Goal: Information Seeking & Learning: Compare options

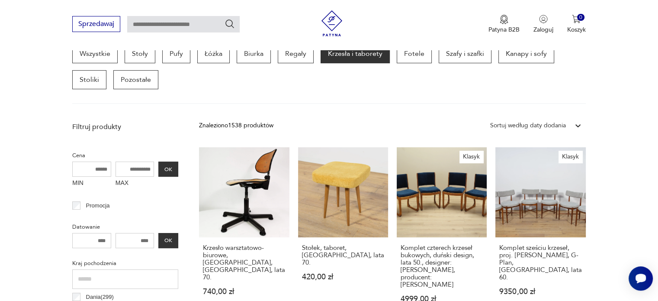
scroll to position [160, 0]
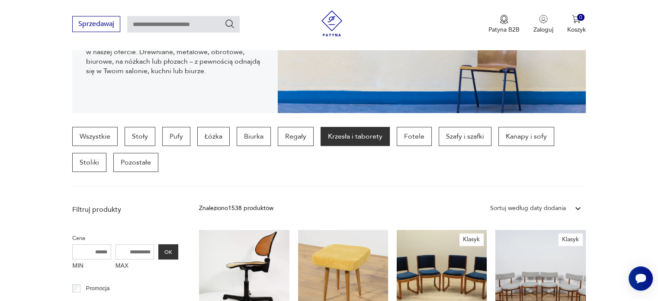
click at [355, 143] on p "Krzesła i taborety" at bounding box center [355, 136] width 69 height 19
click at [359, 139] on p "Krzesła i taborety" at bounding box center [355, 136] width 69 height 19
click at [296, 134] on p "Regały" at bounding box center [296, 136] width 36 height 19
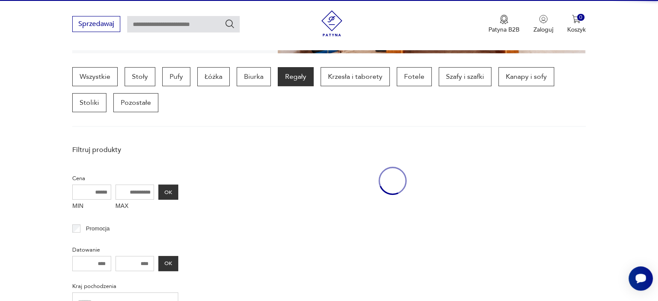
scroll to position [229, 0]
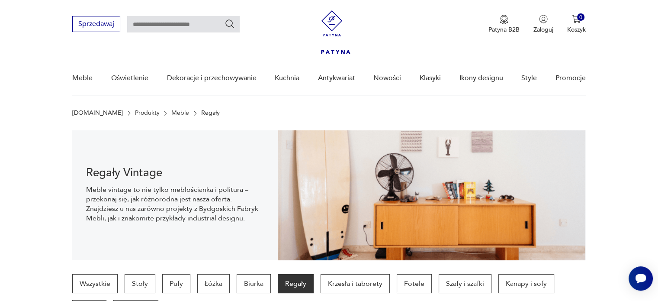
scroll to position [184, 0]
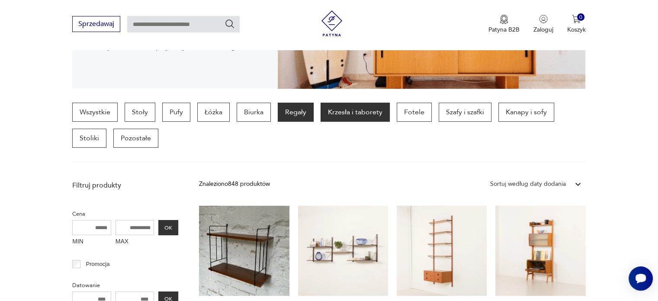
click at [349, 118] on p "Krzesła i taborety" at bounding box center [355, 112] width 69 height 19
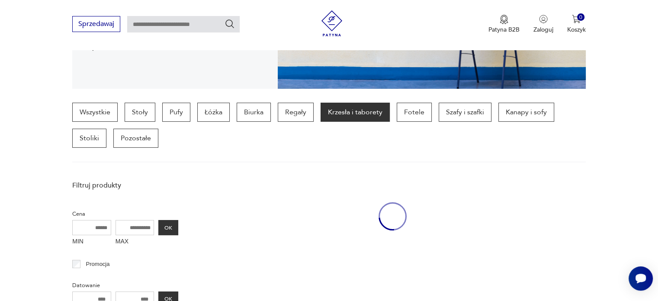
scroll to position [229, 0]
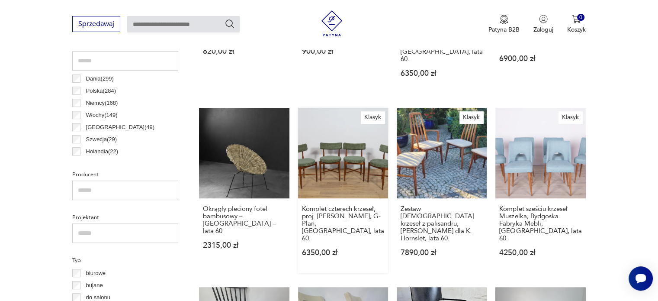
click at [332, 162] on link "Klasyk Komplet czterech krzeseł, proj. I. Kofod-Larsen, G-Plan, Wielka Brytania…" at bounding box center [343, 190] width 90 height 165
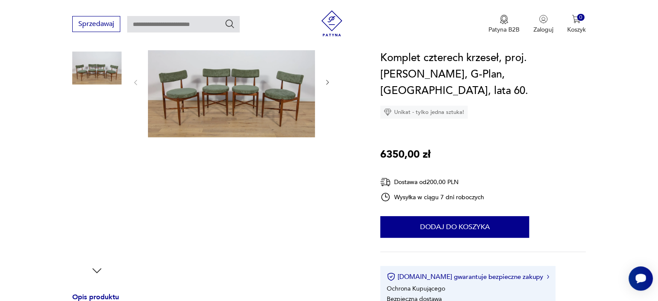
scroll to position [153, 0]
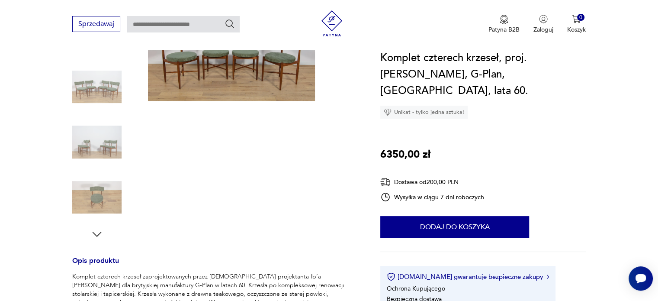
click at [102, 141] on img at bounding box center [96, 141] width 49 height 49
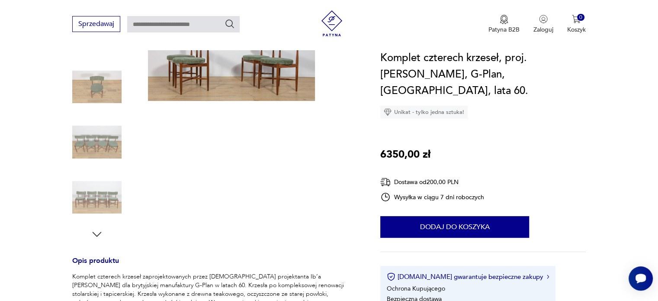
click at [102, 141] on img at bounding box center [96, 141] width 49 height 49
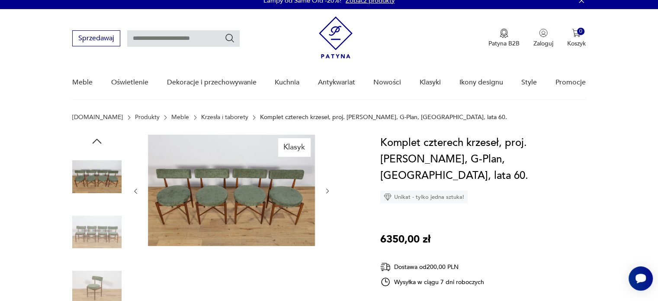
scroll to position [4, 0]
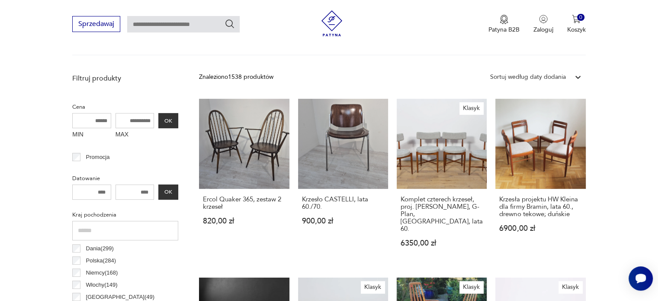
scroll to position [275, 0]
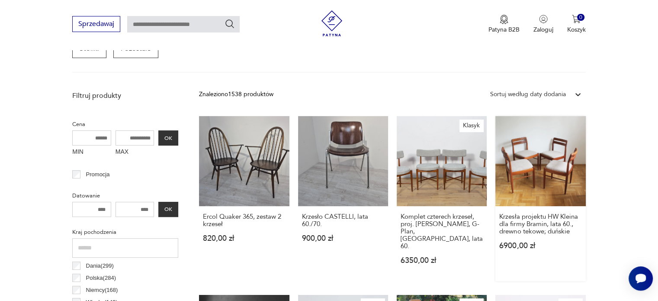
click at [541, 160] on link "Krzesła projektu HW Kleina dla firmy Bramin, lata 60., drewno tekowe; duńskie 6…" at bounding box center [541, 198] width 90 height 165
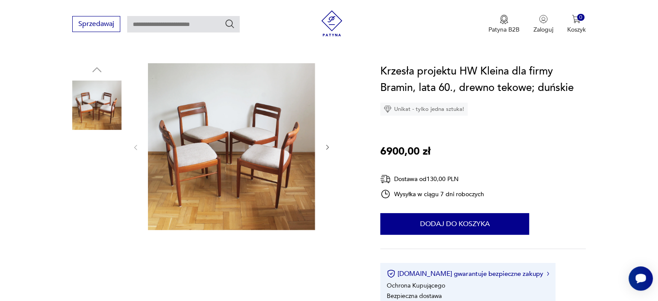
scroll to position [83, 0]
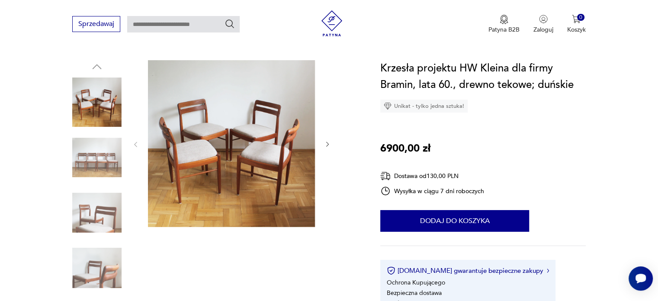
click at [108, 161] on img at bounding box center [96, 157] width 49 height 49
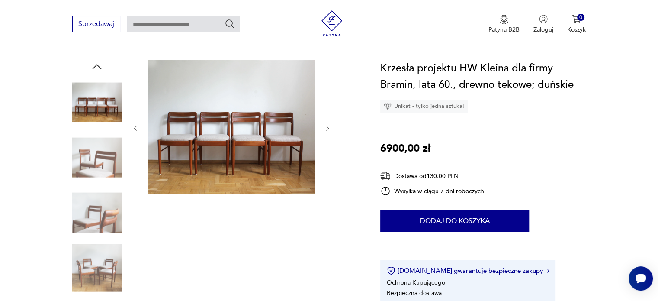
click at [108, 161] on img at bounding box center [96, 157] width 49 height 49
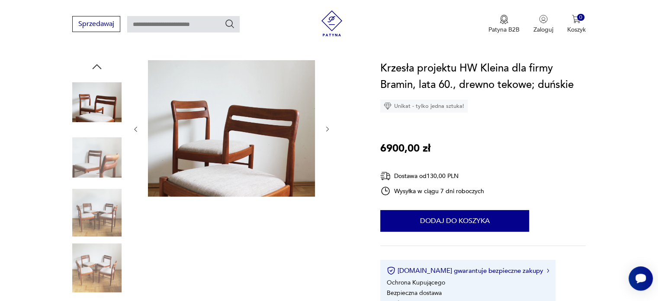
click at [108, 161] on img at bounding box center [96, 157] width 49 height 49
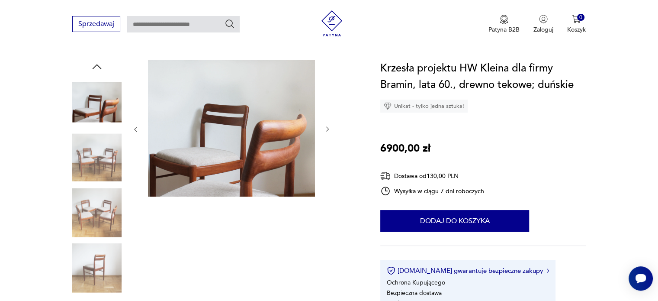
click at [108, 161] on img at bounding box center [96, 157] width 49 height 49
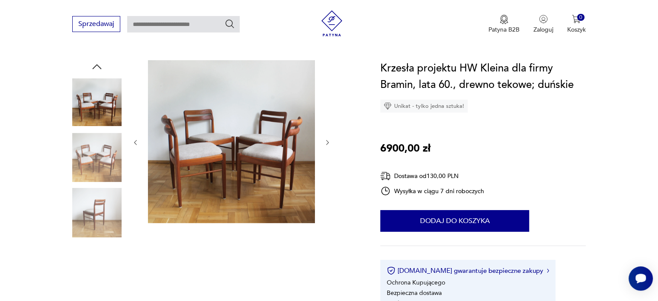
click at [108, 161] on img at bounding box center [96, 157] width 49 height 49
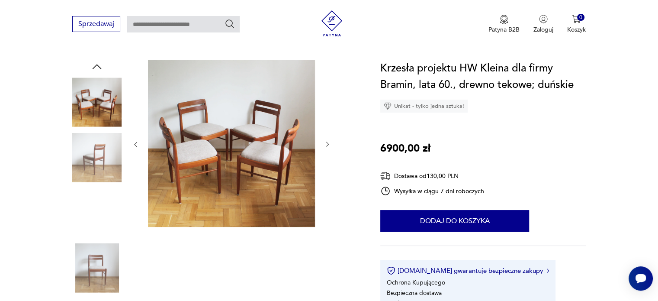
click at [108, 161] on img at bounding box center [96, 157] width 49 height 49
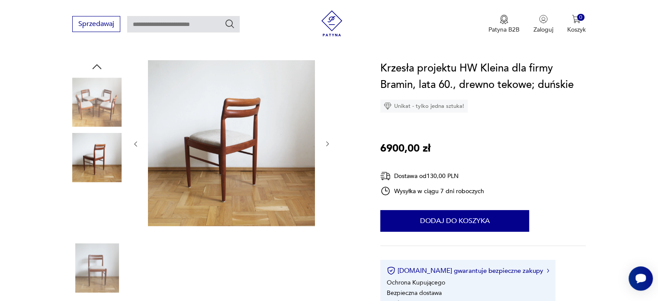
scroll to position [0, 0]
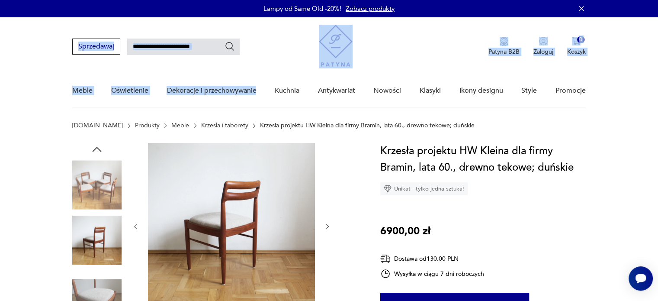
drag, startPoint x: 248, startPoint y: 88, endPoint x: 428, endPoint y: -25, distance: 212.3
